Goal: Obtain resource: Download file/media

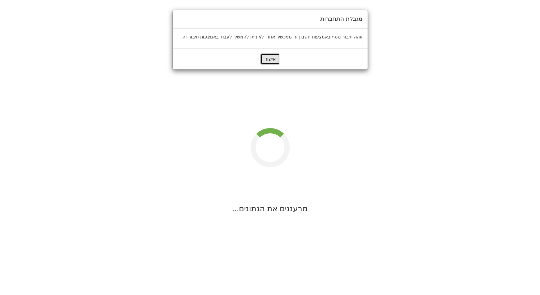
click at [273, 59] on button "אישור" at bounding box center [270, 58] width 20 height 11
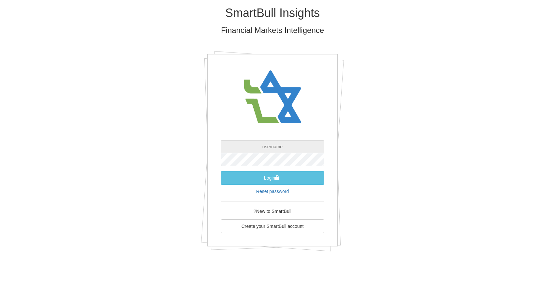
click at [267, 147] on input "text" at bounding box center [273, 146] width 104 height 13
type input "[EMAIL_ADDRESS][DOMAIN_NAME]"
click at [276, 182] on button "Login" at bounding box center [273, 178] width 104 height 14
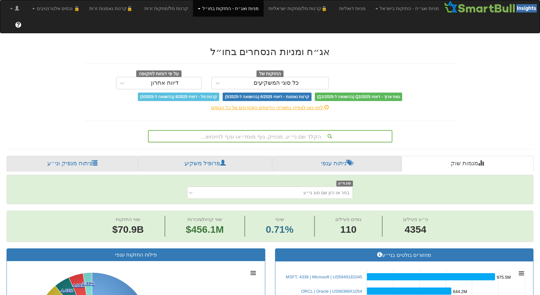
click at [278, 131] on div "הקלד שם ני״ע, מנפיק, גוף מוסדי או ענף לחיפוש..." at bounding box center [270, 136] width 243 height 11
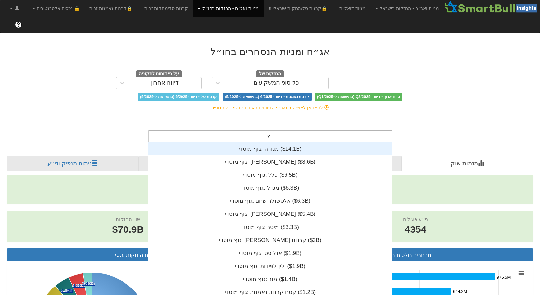
scroll to position [39, 0]
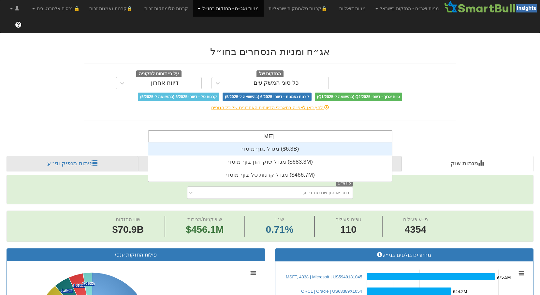
type input "מגדל"
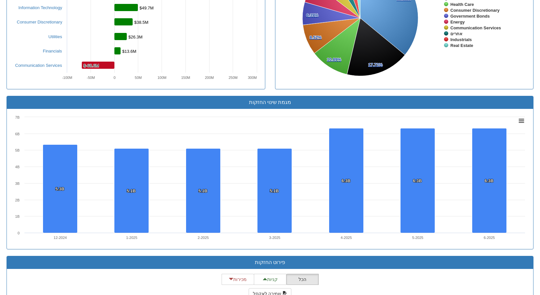
scroll to position [521, 0]
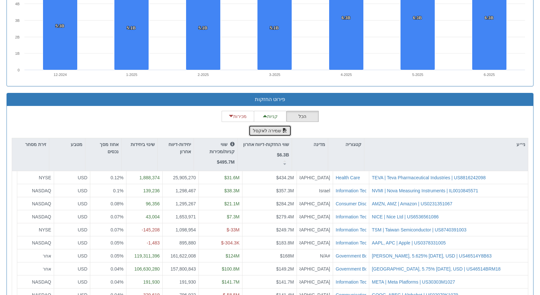
click at [272, 125] on button "שמירה לאקסל" at bounding box center [270, 130] width 43 height 11
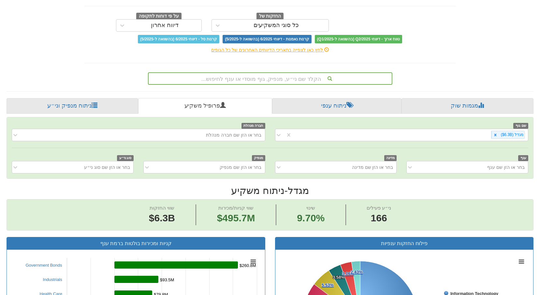
scroll to position [0, 0]
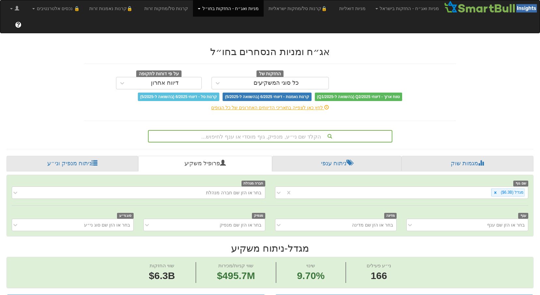
click at [243, 7] on link "מניות ואג״ח - החזקות בחו״ל" at bounding box center [228, 8] width 71 height 16
click at [258, 23] on link "מניות" at bounding box center [237, 23] width 51 height 8
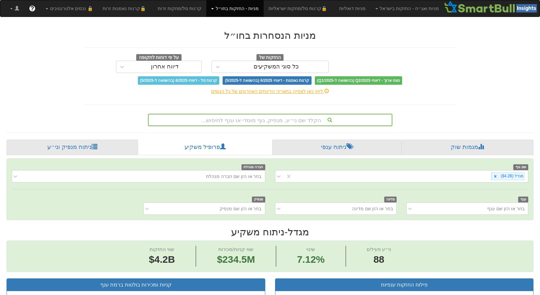
click at [294, 119] on div "הקלד שם ני״ע, מנפיק, גוף מוסדי או ענף לחיפוש..." at bounding box center [270, 119] width 243 height 11
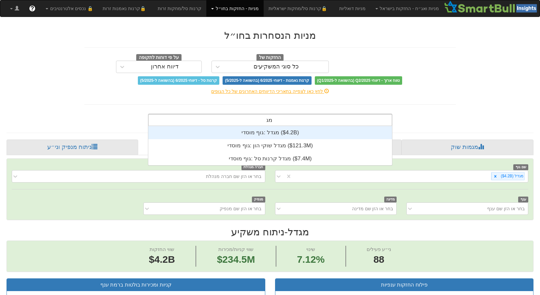
scroll to position [39, 0]
type input "מגדל"
click at [265, 133] on div "גוף מוסדי: ‎מגדל ‎($4.2B)‏" at bounding box center [270, 132] width 244 height 13
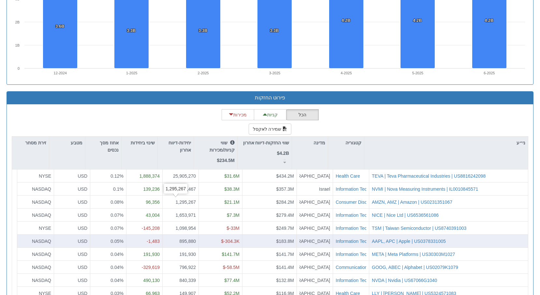
scroll to position [554, 0]
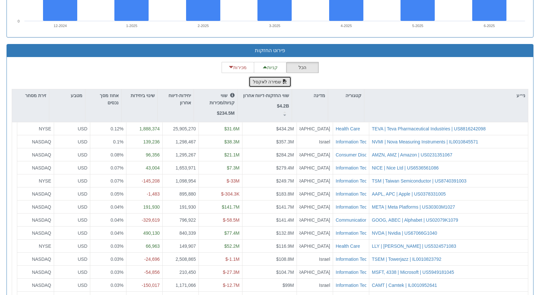
click at [267, 81] on button "שמירה לאקסל" at bounding box center [270, 81] width 43 height 11
